Goal: Navigation & Orientation: Find specific page/section

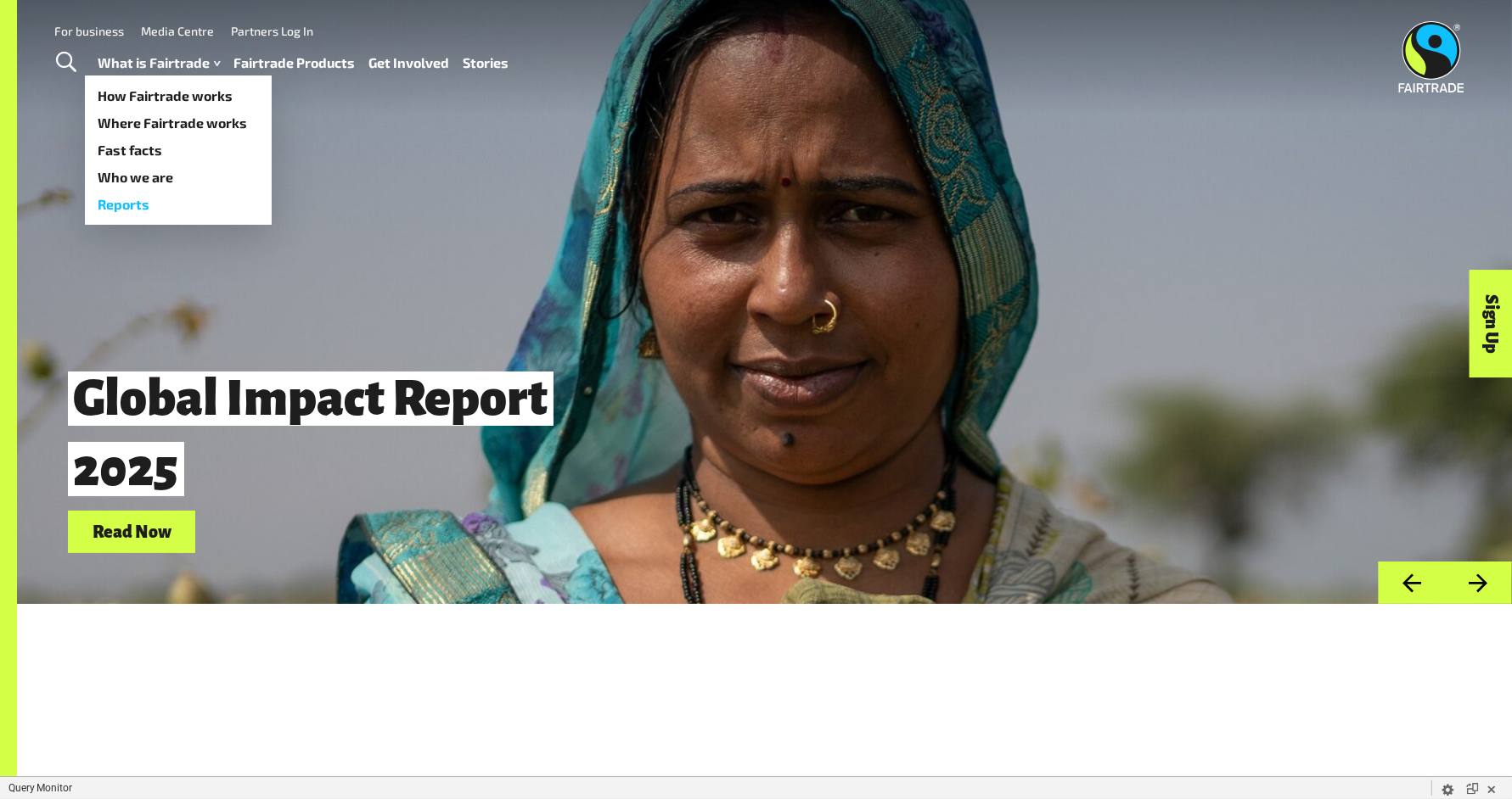
click at [157, 191] on link "Reports" at bounding box center [178, 204] width 187 height 27
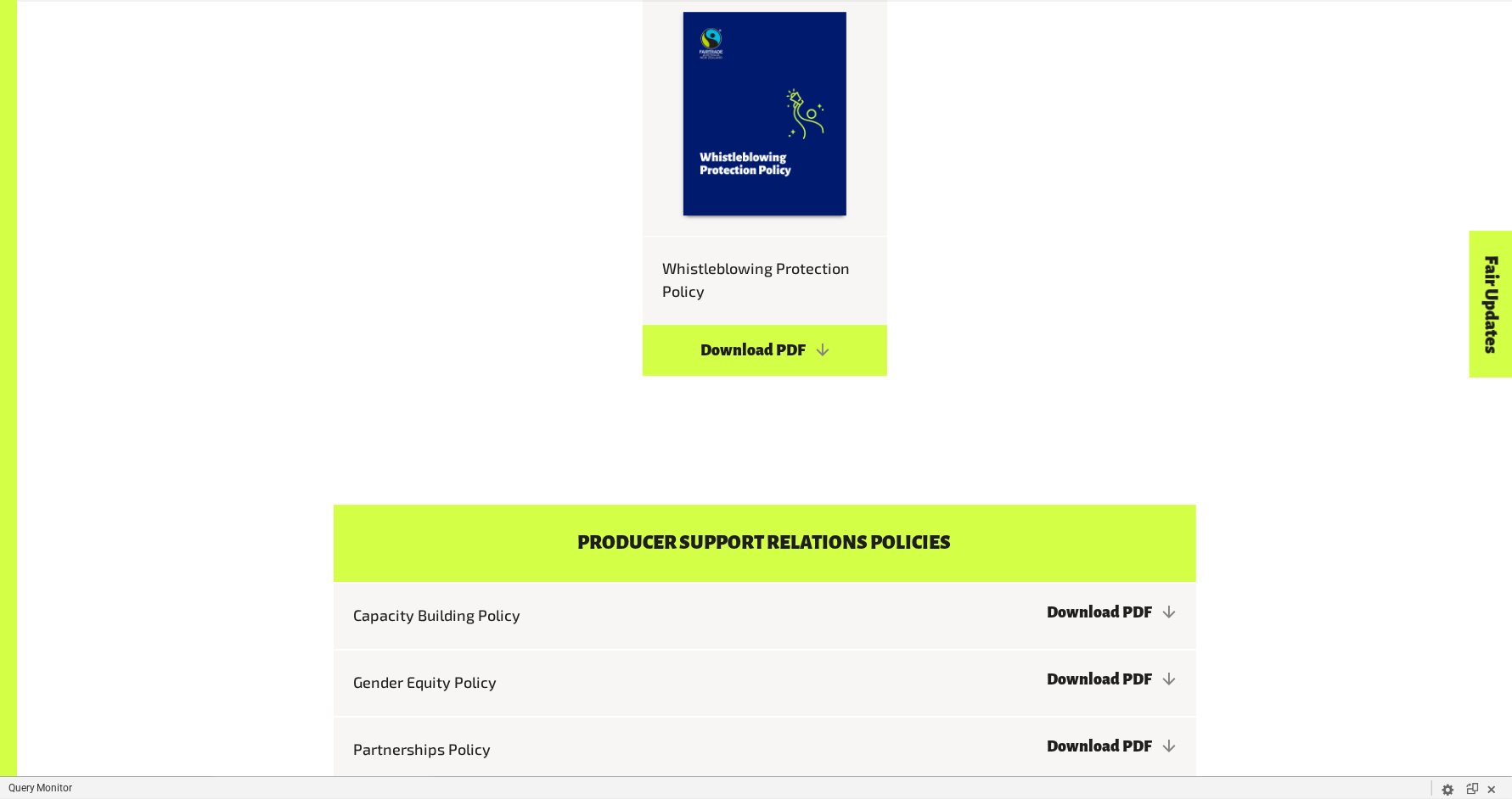
scroll to position [5485, 0]
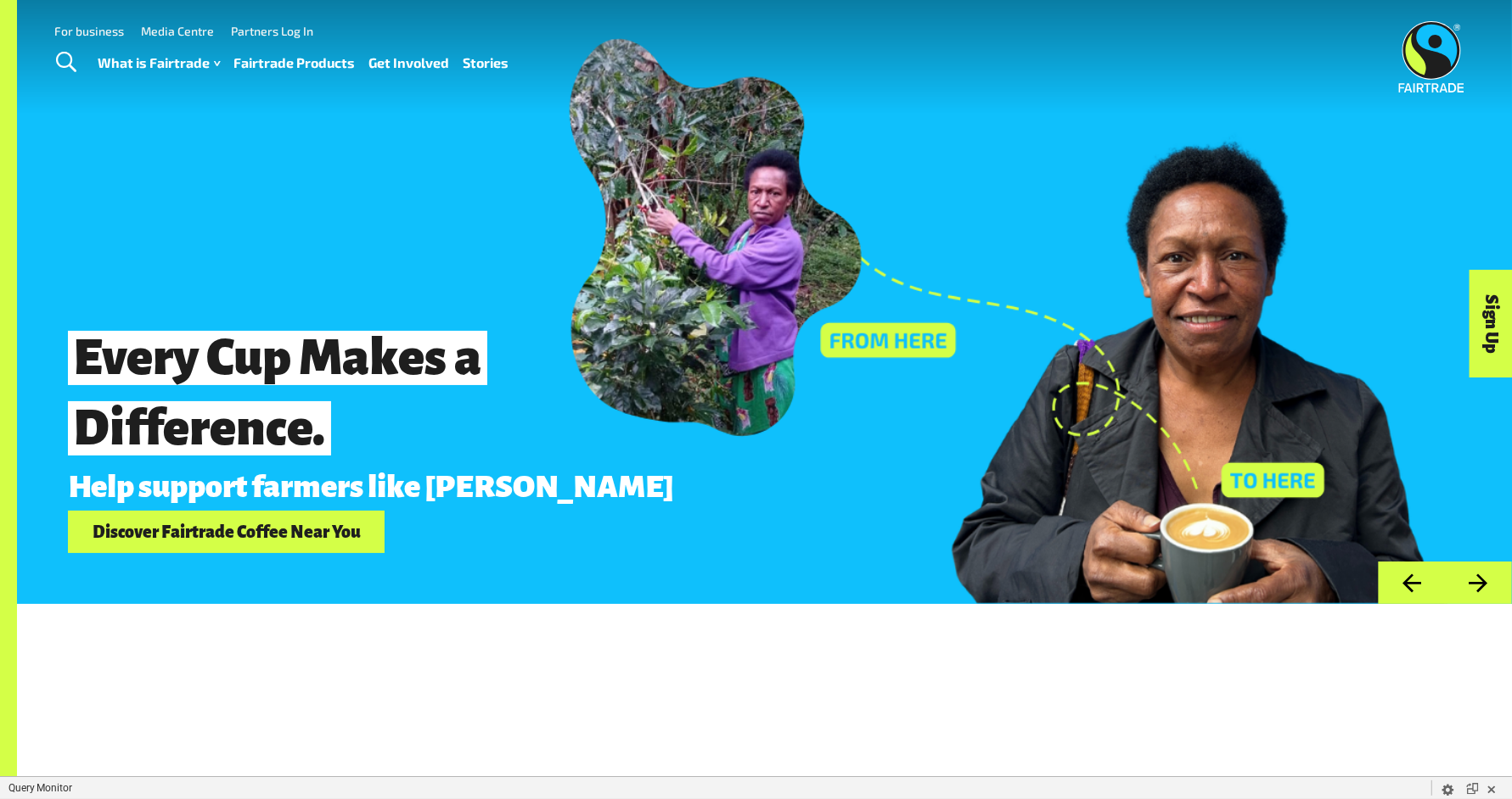
click at [241, 63] on link "Fairtrade Products" at bounding box center [295, 63] width 122 height 24
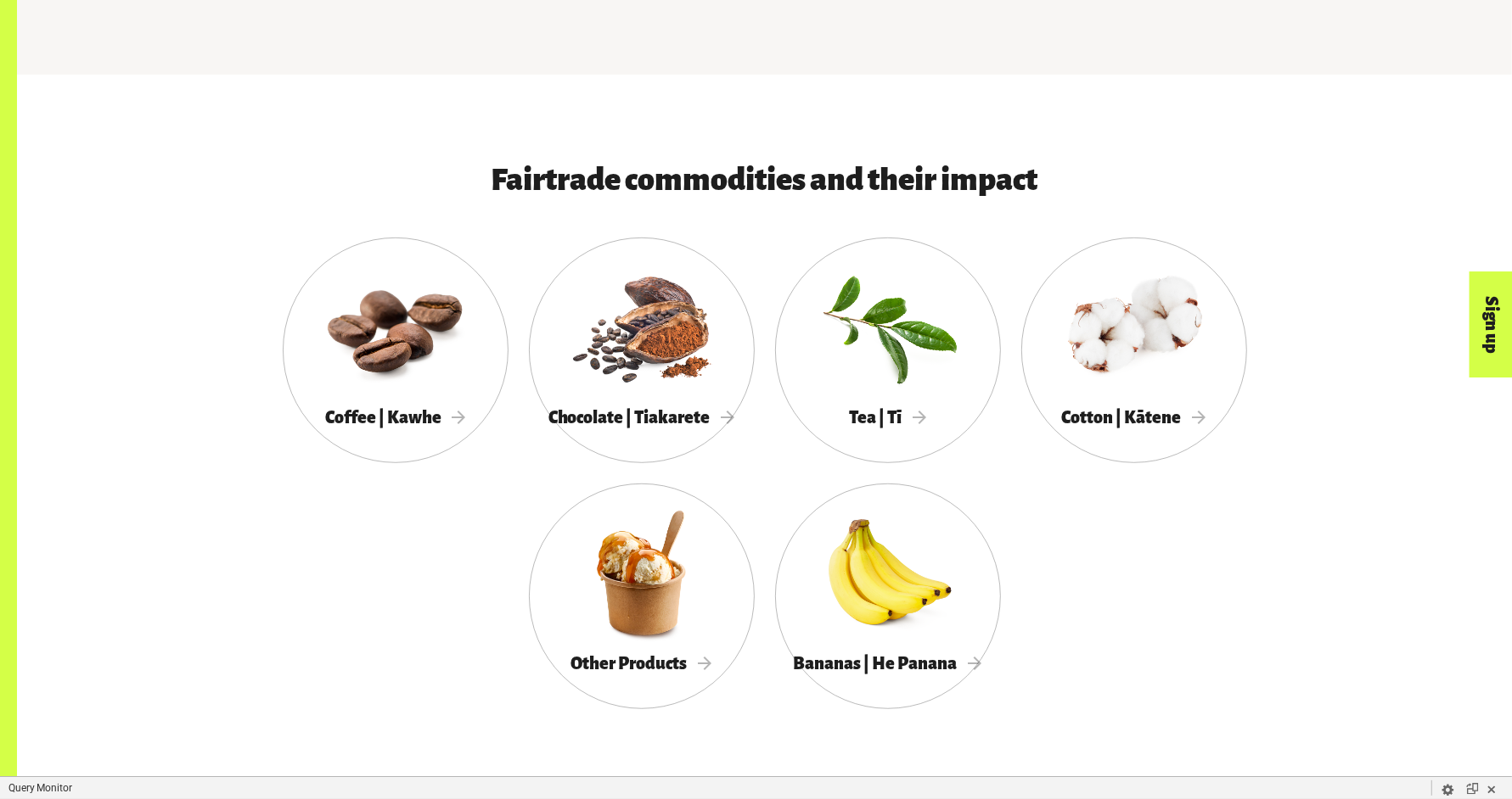
scroll to position [1005, 0]
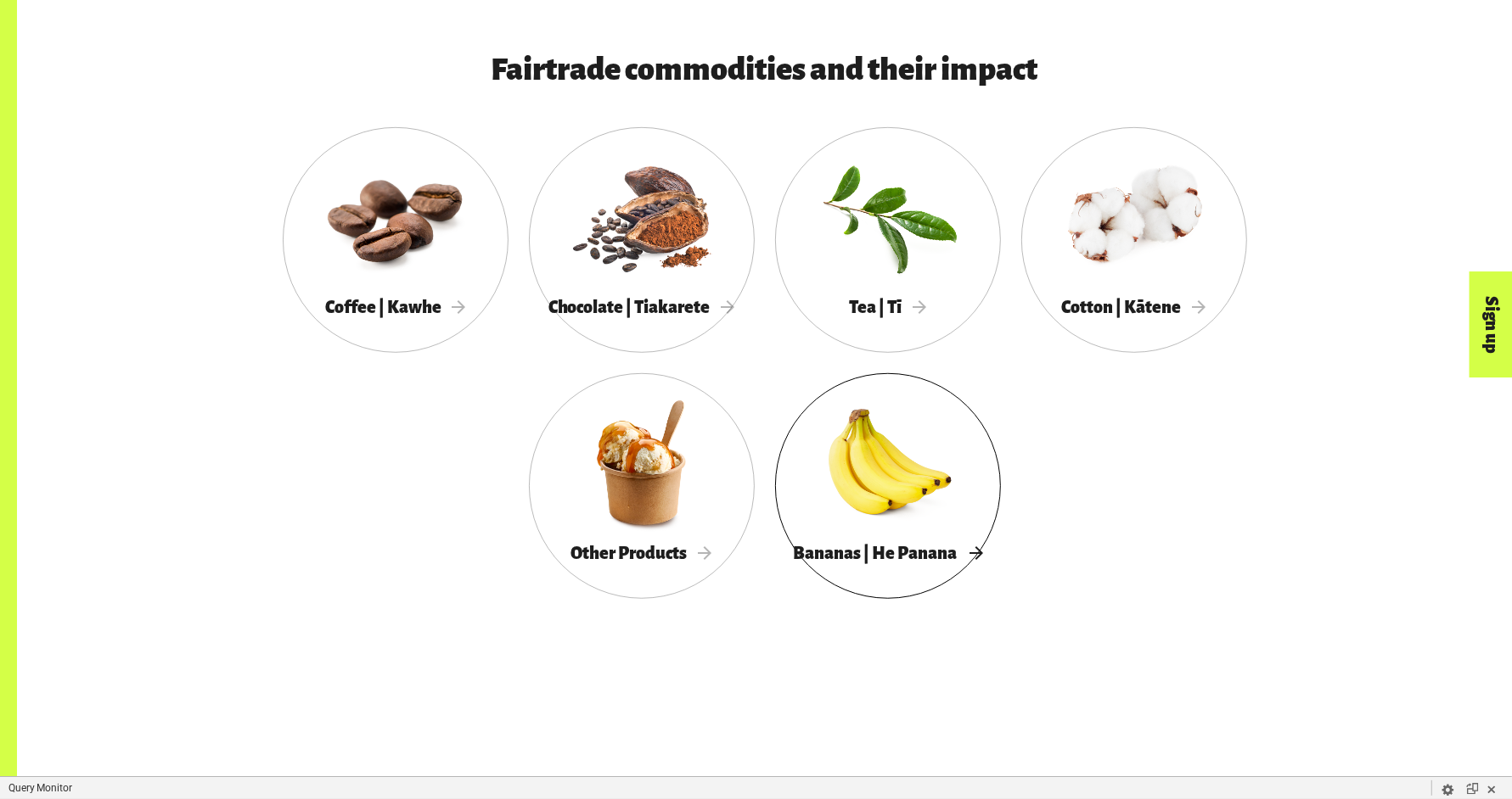
click at [850, 529] on div at bounding box center [888, 463] width 226 height 147
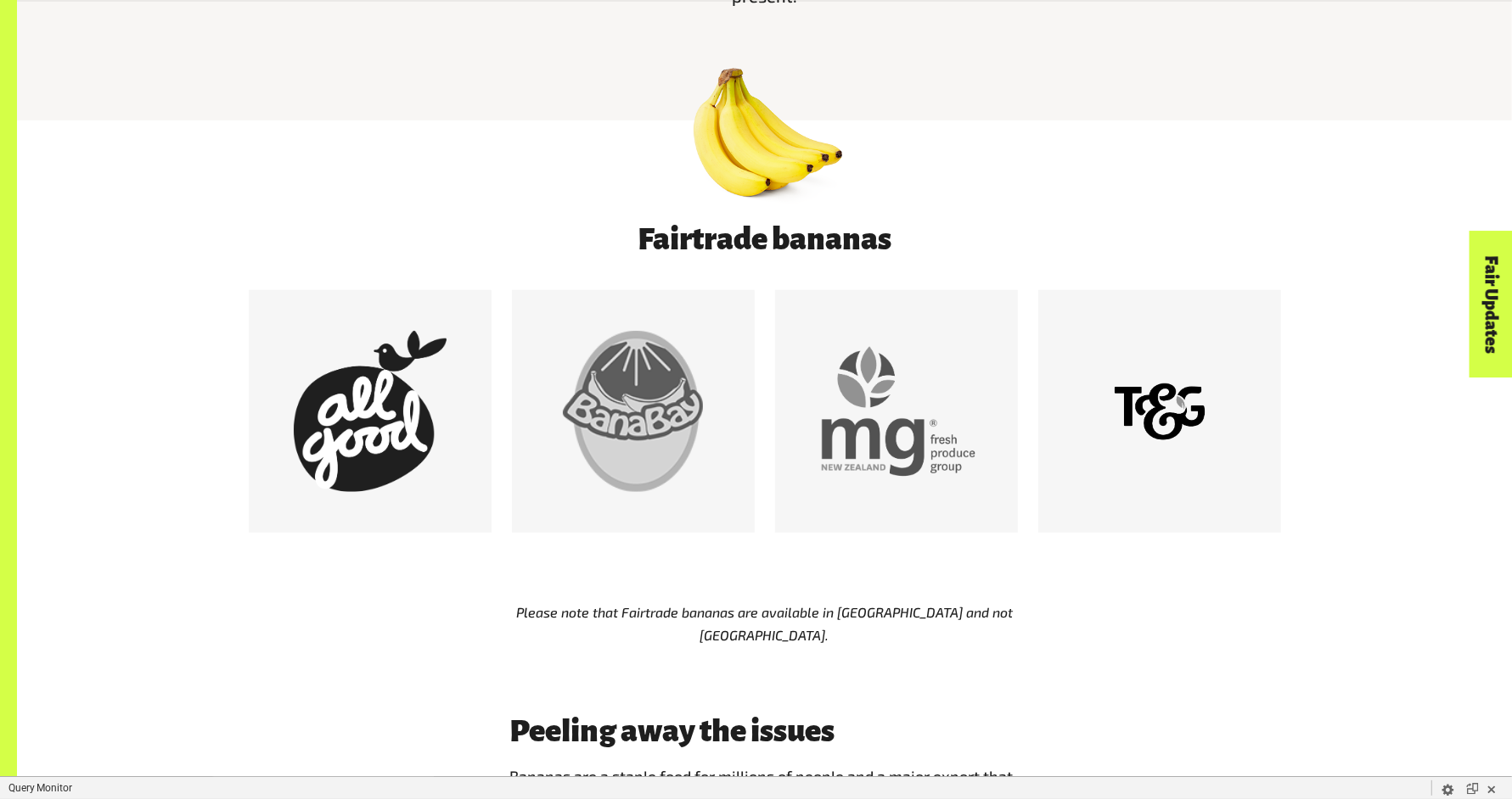
scroll to position [888, 0]
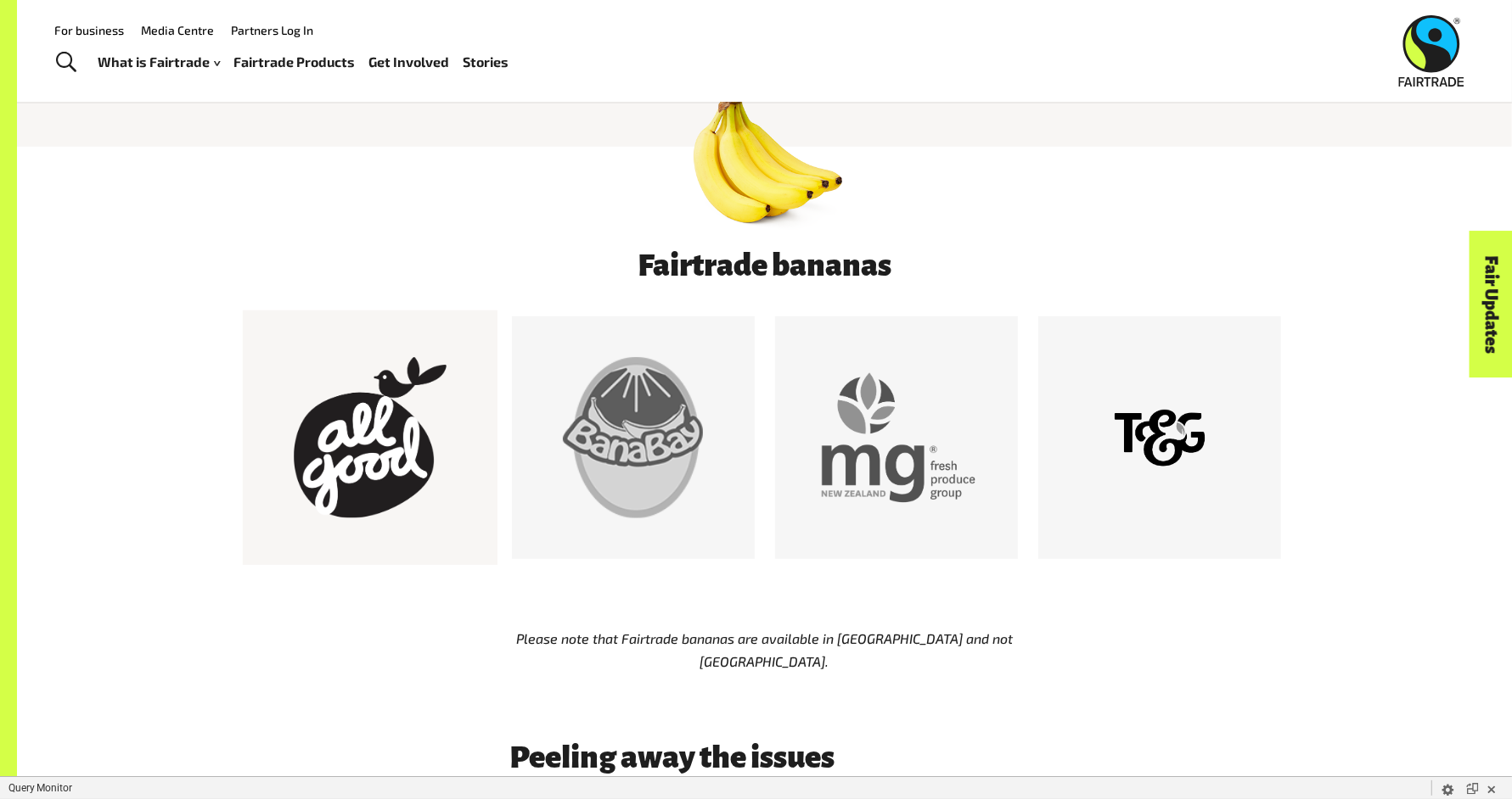
click at [380, 435] on div at bounding box center [370, 438] width 161 height 161
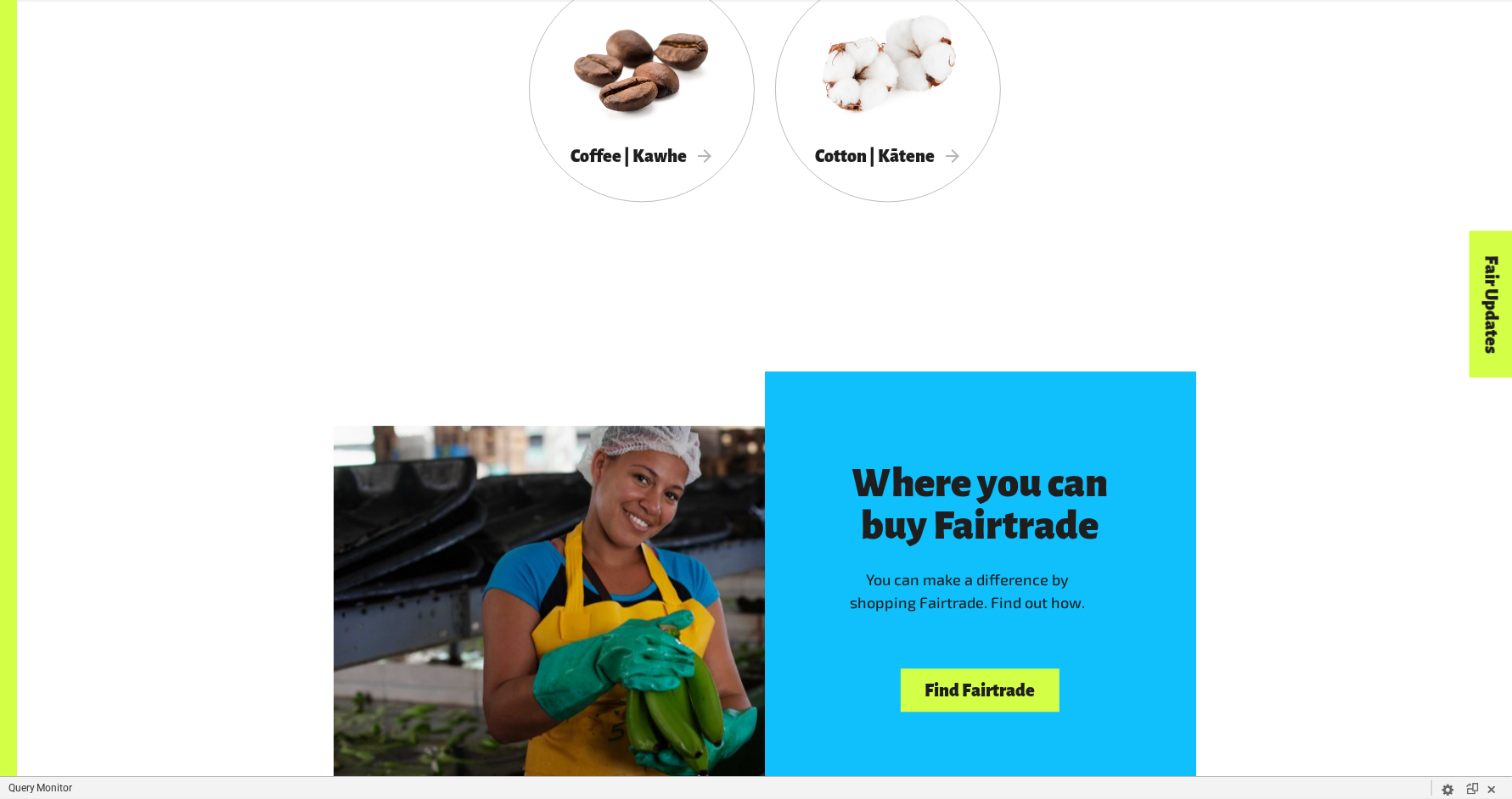
scroll to position [3932, 0]
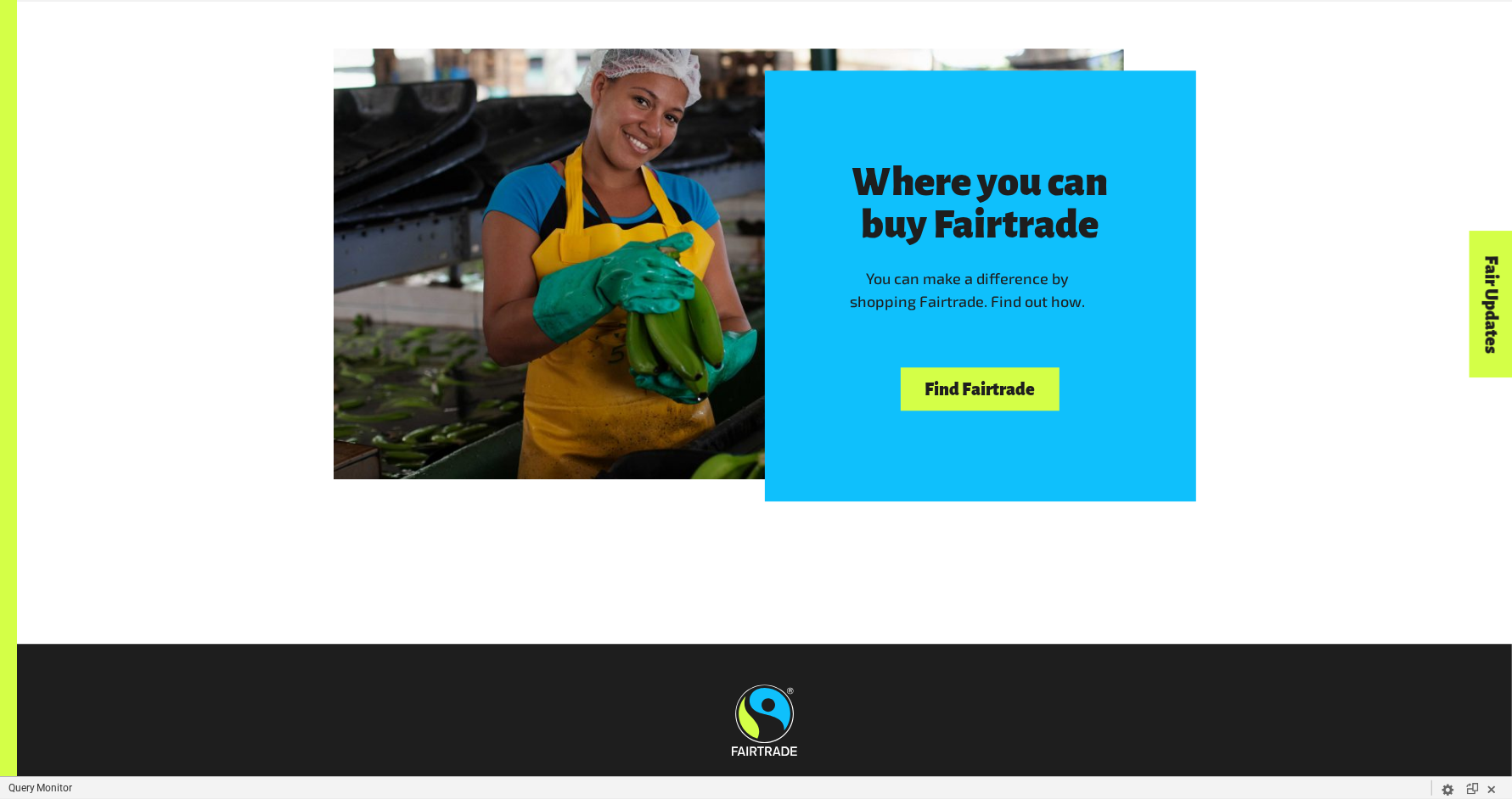
click at [1014, 401] on link "Find Fairtrade" at bounding box center [980, 389] width 158 height 43
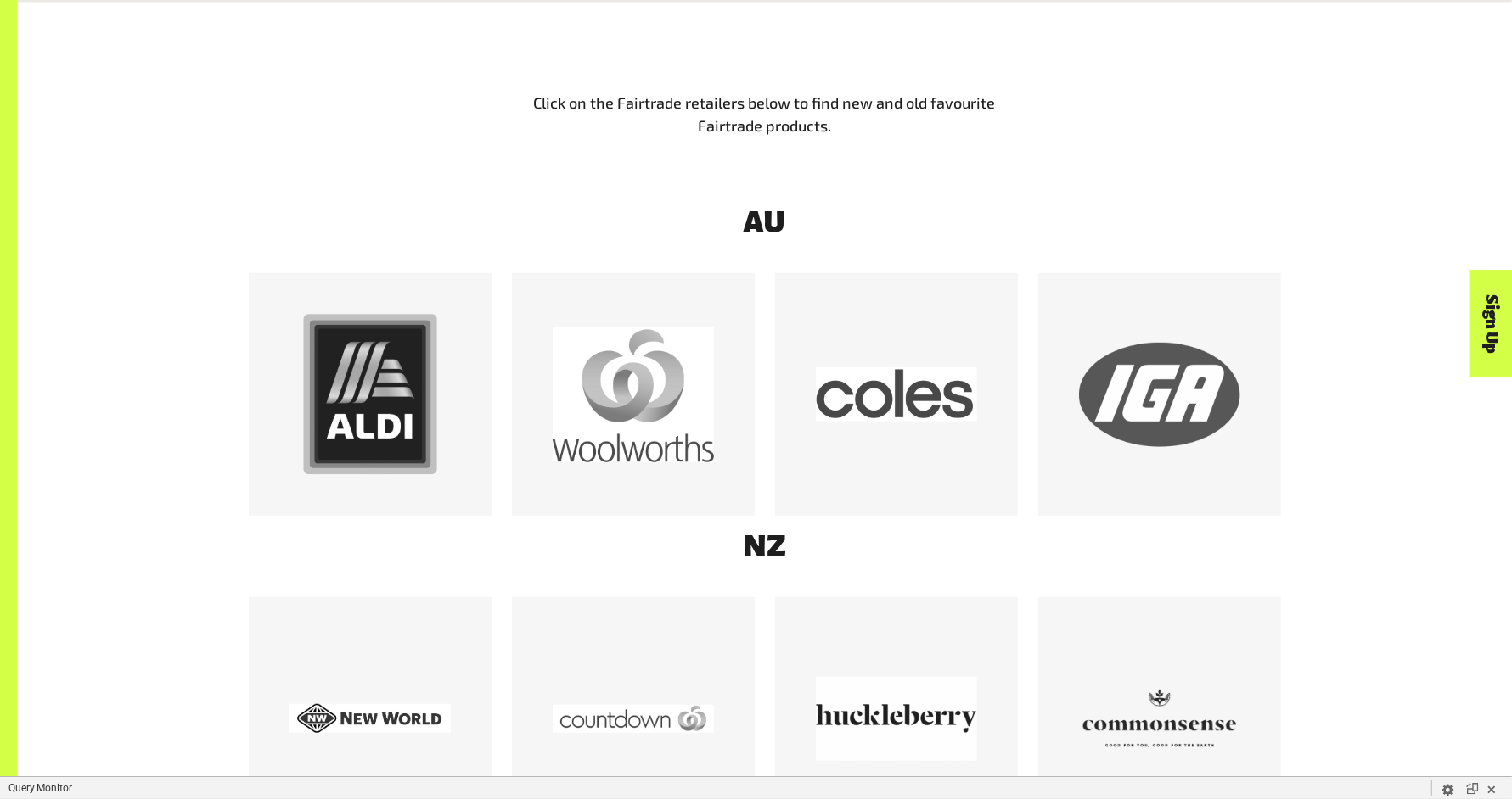
scroll to position [1300, 0]
